Goal: Complete application form

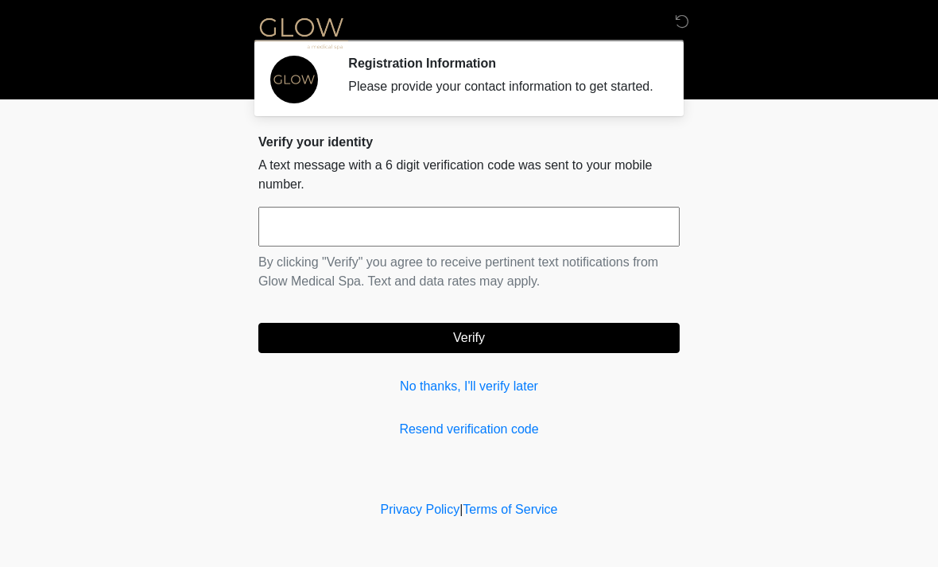
click at [486, 245] on input "text" at bounding box center [468, 227] width 421 height 40
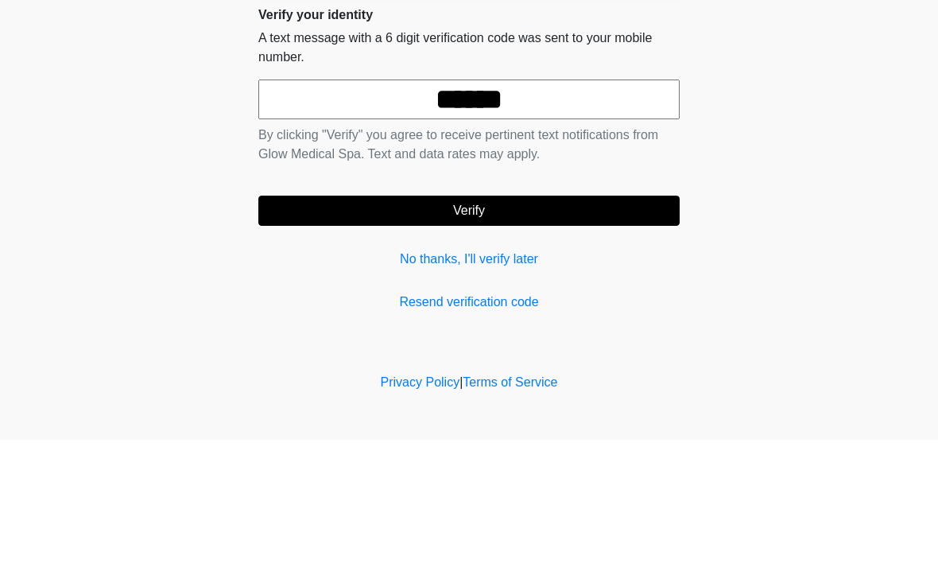
type input "******"
click at [531, 323] on button "Verify" at bounding box center [468, 338] width 421 height 30
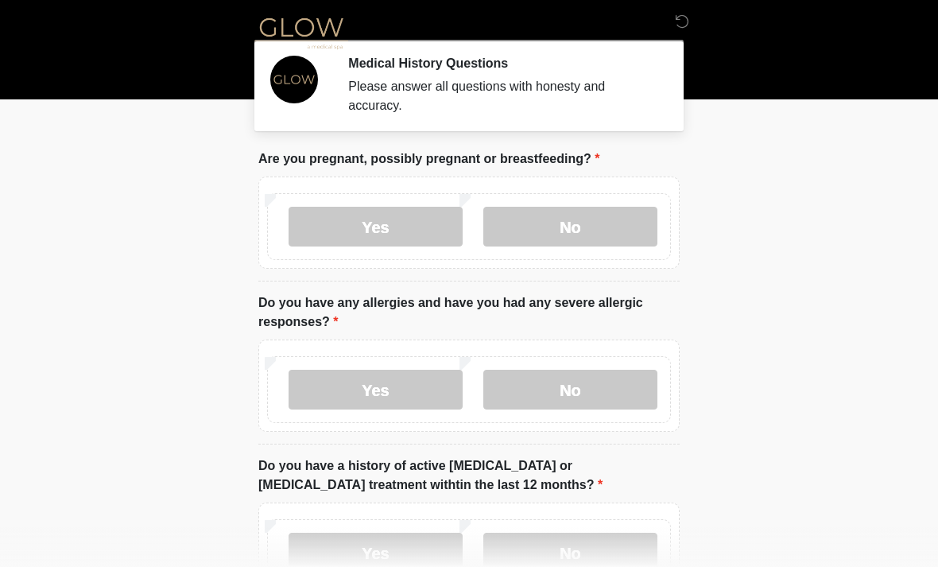
click at [578, 229] on label "No" at bounding box center [570, 227] width 174 height 40
click at [397, 385] on label "Yes" at bounding box center [376, 390] width 174 height 40
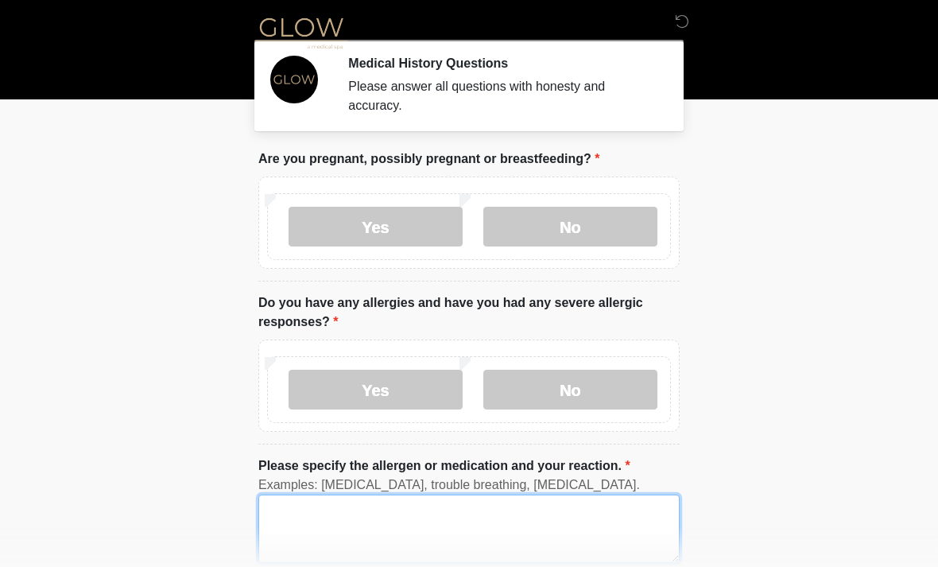
click at [356, 521] on textarea "Please specify the allergen or medication and your reaction." at bounding box center [468, 528] width 421 height 68
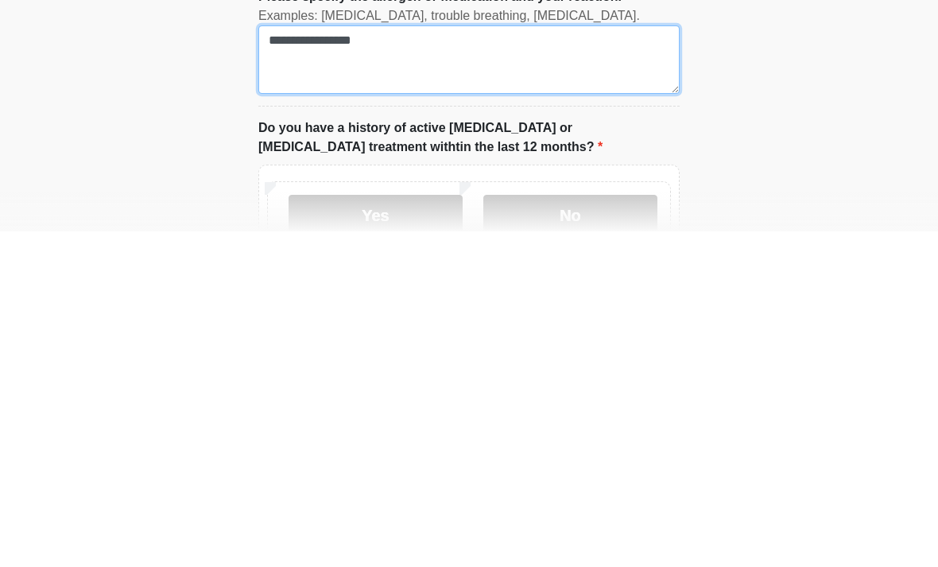
type textarea "**********"
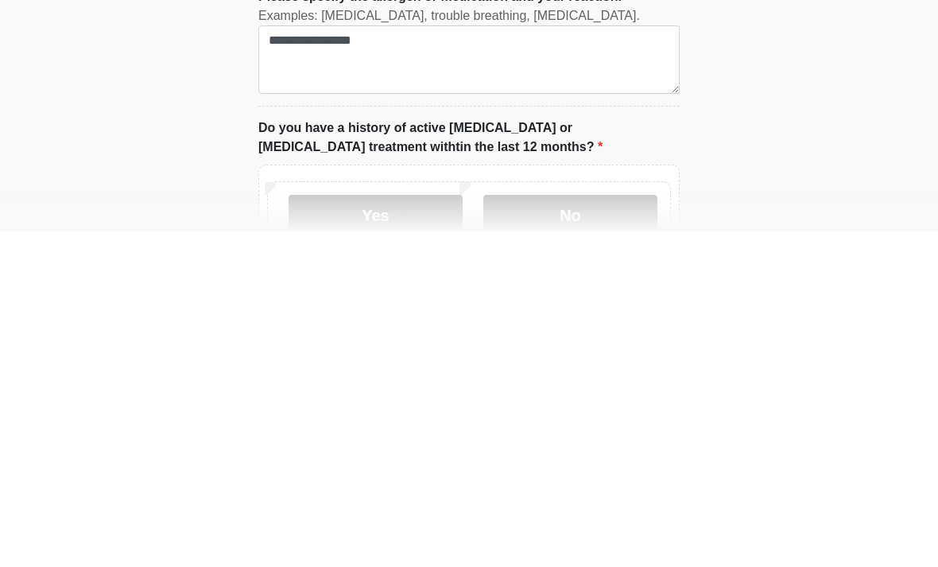
click at [566, 530] on label "No" at bounding box center [570, 550] width 174 height 40
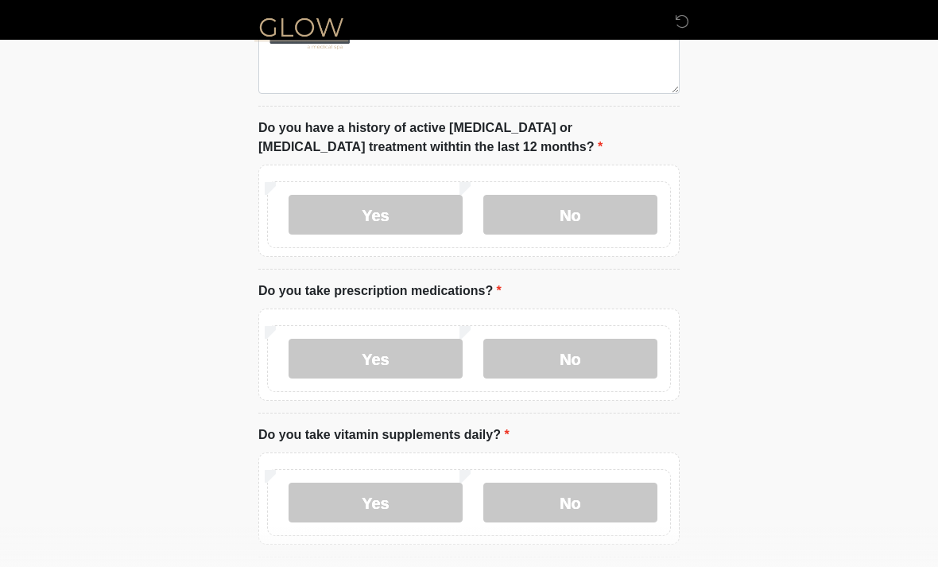
click at [588, 358] on label "No" at bounding box center [570, 359] width 174 height 40
click at [405, 506] on label "Yes" at bounding box center [376, 502] width 174 height 40
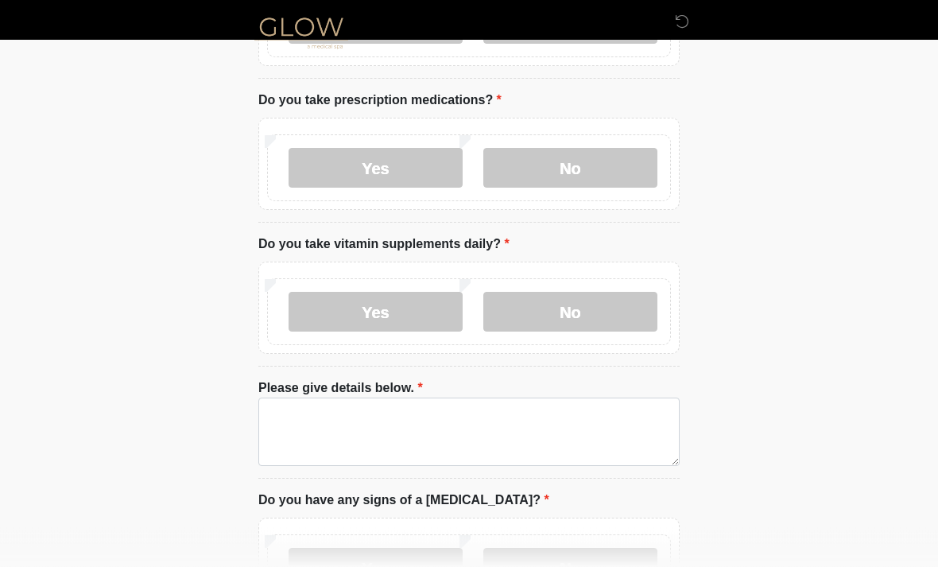
scroll to position [656, 0]
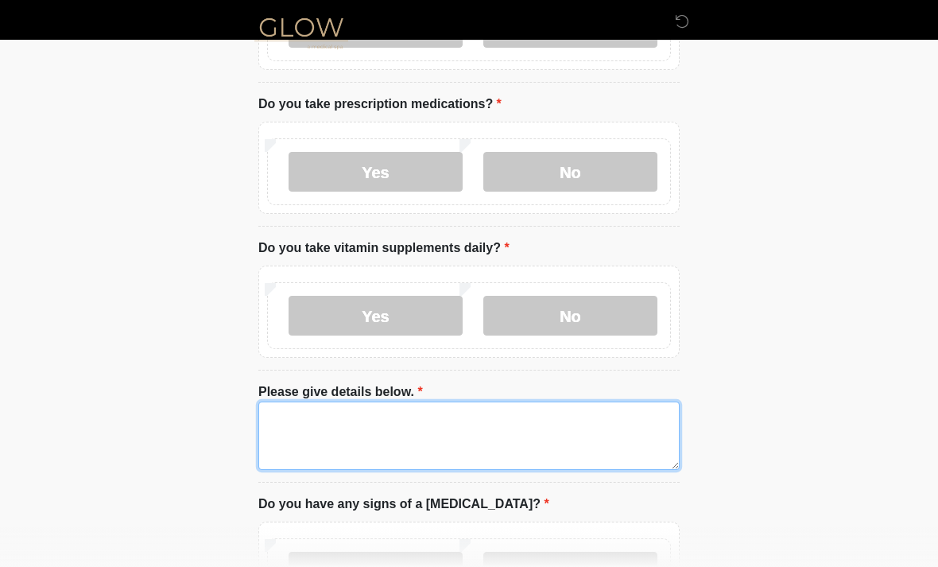
click at [366, 432] on textarea "Please give details below." at bounding box center [468, 435] width 421 height 68
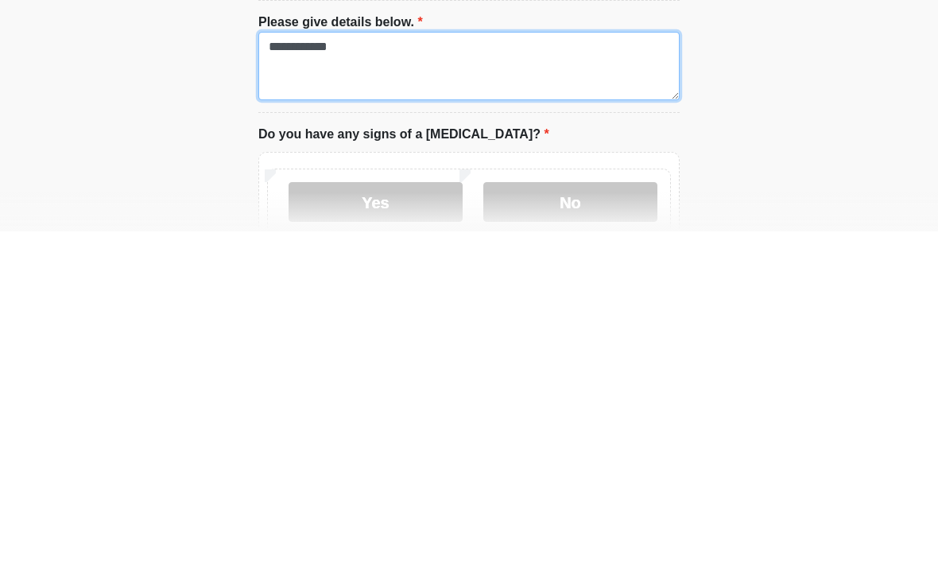
scroll to position [691, 0]
type textarea "**********"
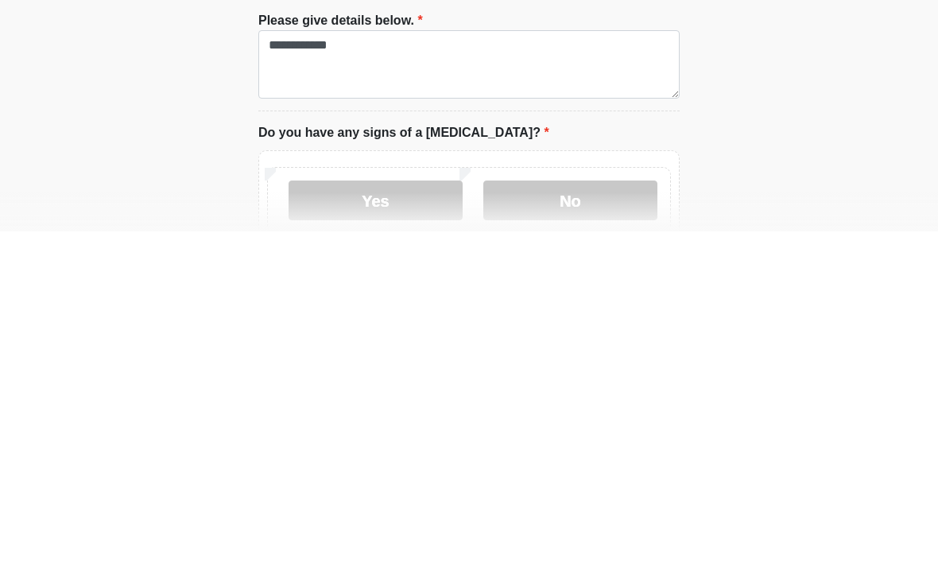
click at [589, 516] on label "No" at bounding box center [570, 536] width 174 height 40
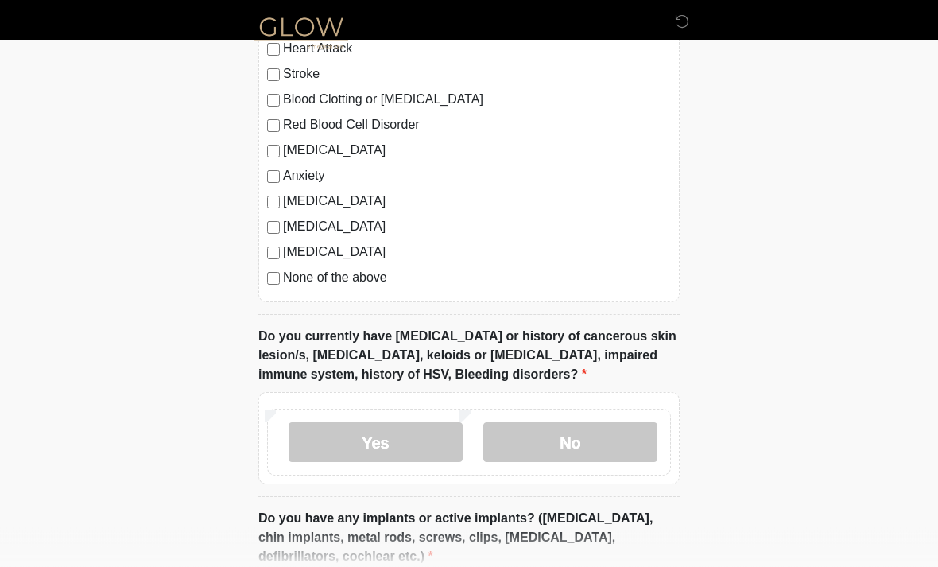
scroll to position [1361, 0]
click at [579, 448] on label "No" at bounding box center [570, 442] width 174 height 40
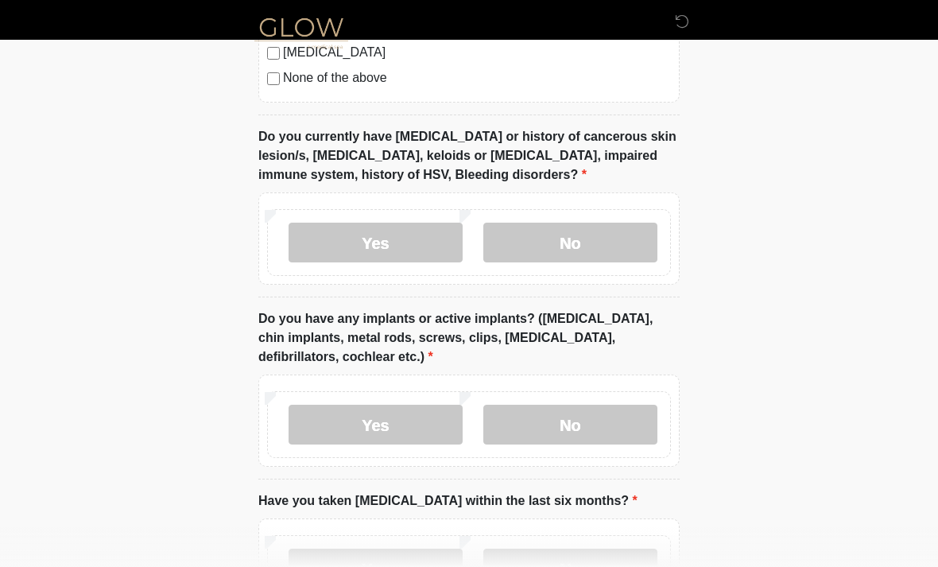
scroll to position [1556, 0]
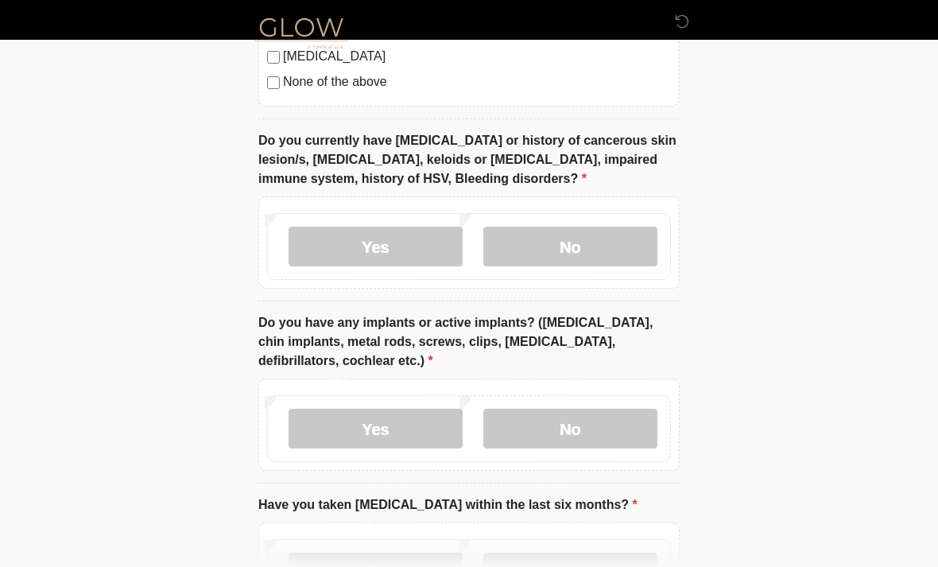
click at [598, 417] on label "No" at bounding box center [570, 429] width 174 height 40
click at [591, 566] on label "No" at bounding box center [570, 572] width 174 height 40
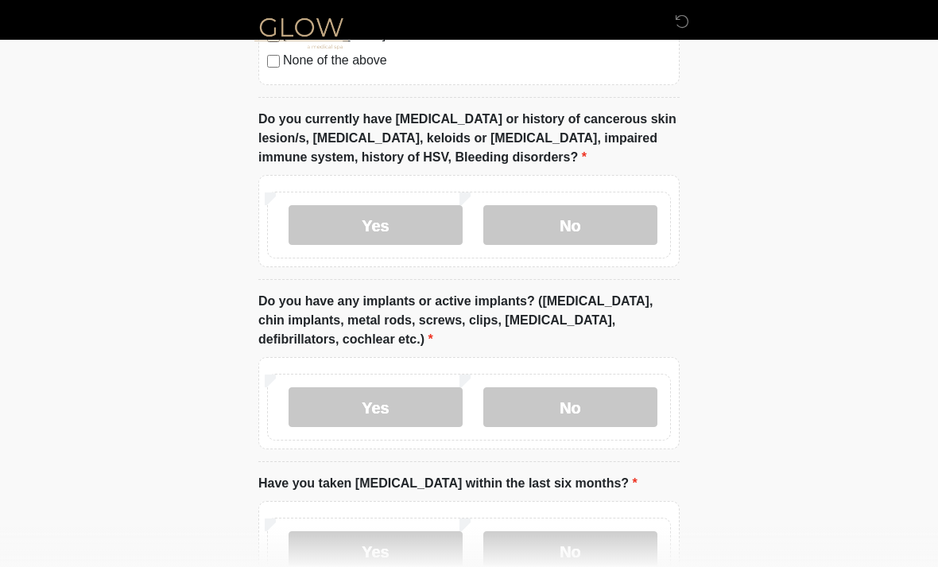
scroll to position [1690, 0]
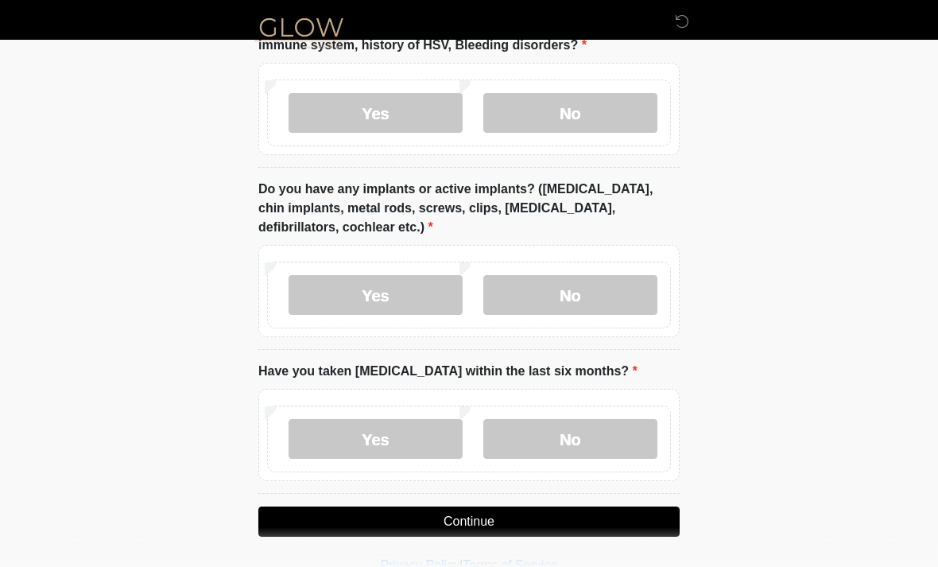
click at [560, 521] on button "Continue" at bounding box center [468, 521] width 421 height 30
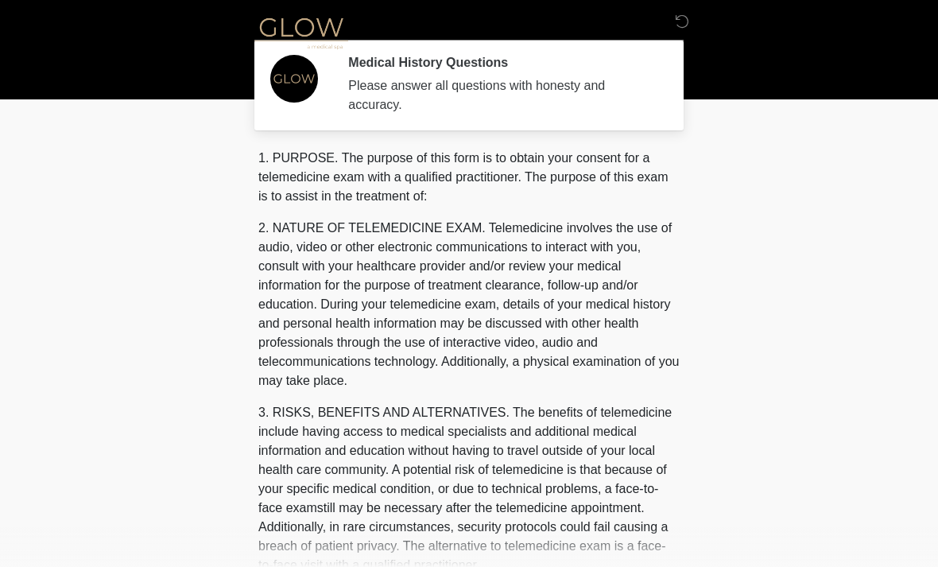
scroll to position [0, 0]
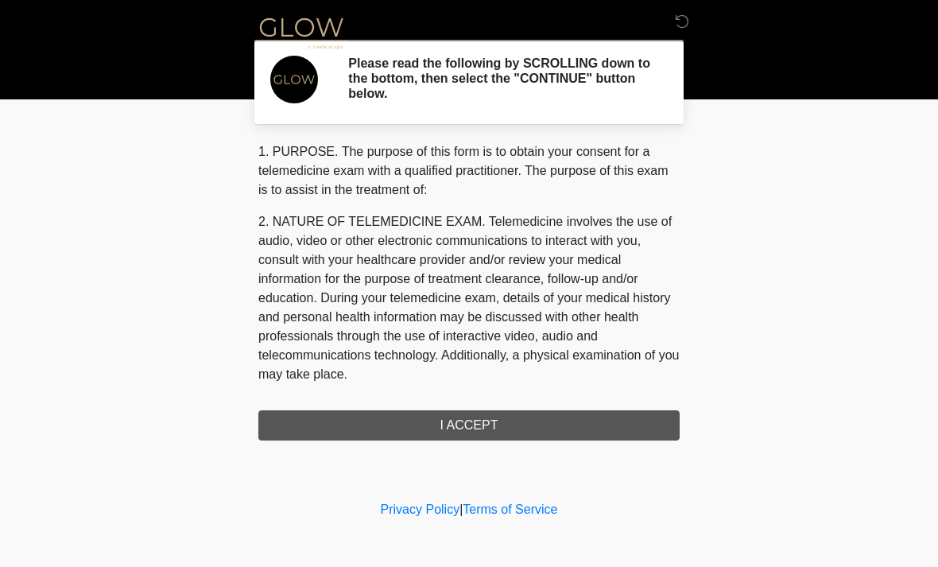
click at [536, 428] on div "1. PURPOSE. The purpose of this form is to obtain your consent for a telemedici…" at bounding box center [468, 291] width 421 height 298
click at [502, 419] on div "1. PURPOSE. The purpose of this form is to obtain your consent for a telemedici…" at bounding box center [468, 291] width 421 height 298
click at [486, 424] on div "1. PURPOSE. The purpose of this form is to obtain your consent for a telemedici…" at bounding box center [468, 291] width 421 height 298
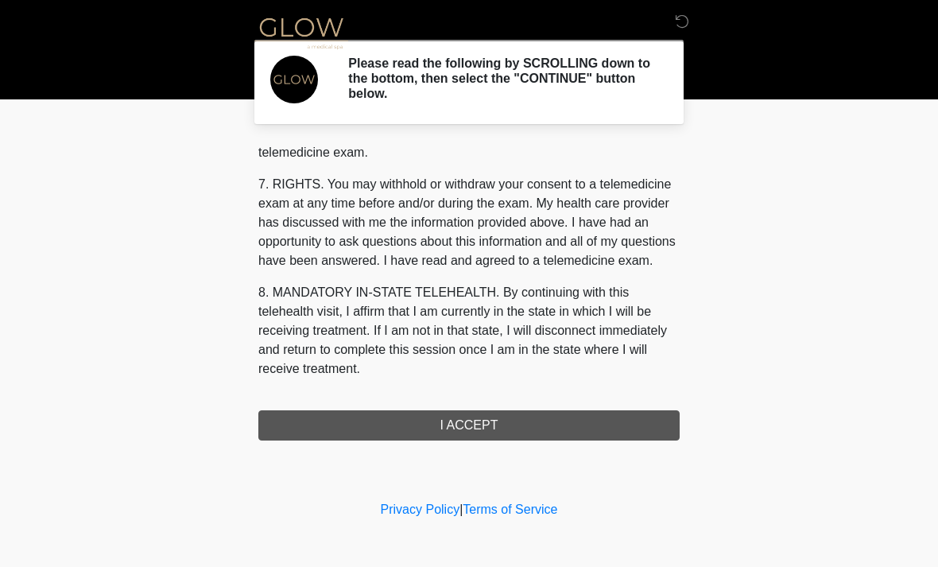
scroll to position [673, 0]
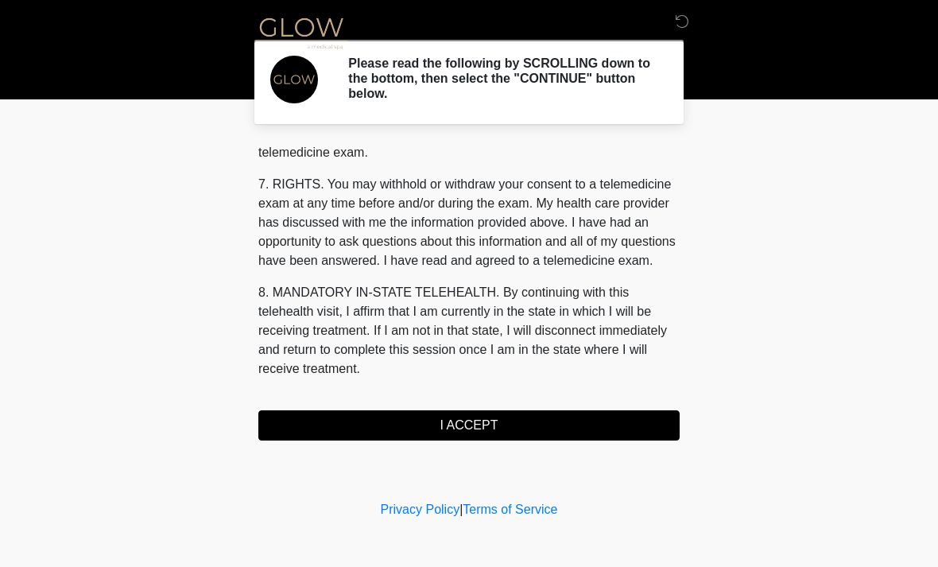
click at [516, 428] on button "I ACCEPT" at bounding box center [468, 425] width 421 height 30
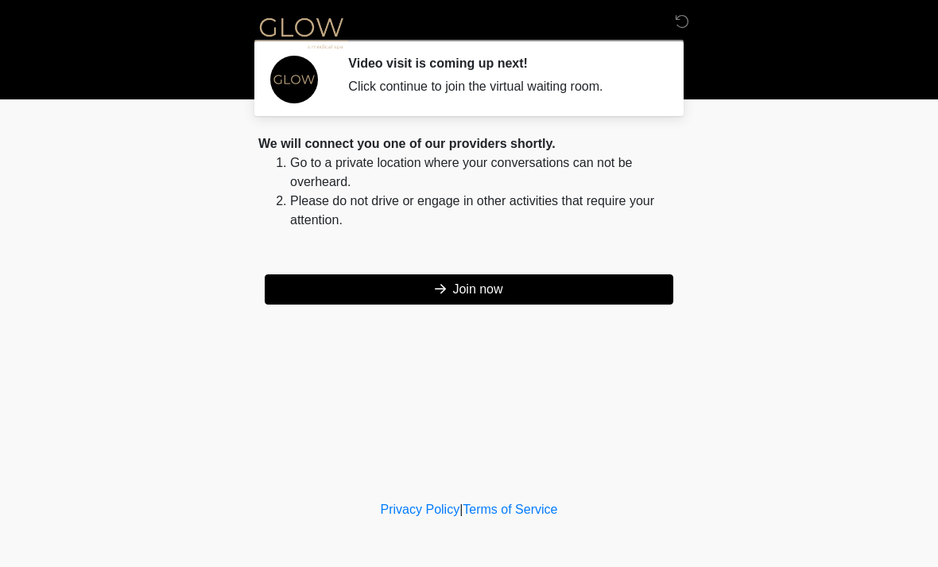
click at [486, 304] on button "Join now" at bounding box center [469, 289] width 409 height 30
